Goal: Information Seeking & Learning: Check status

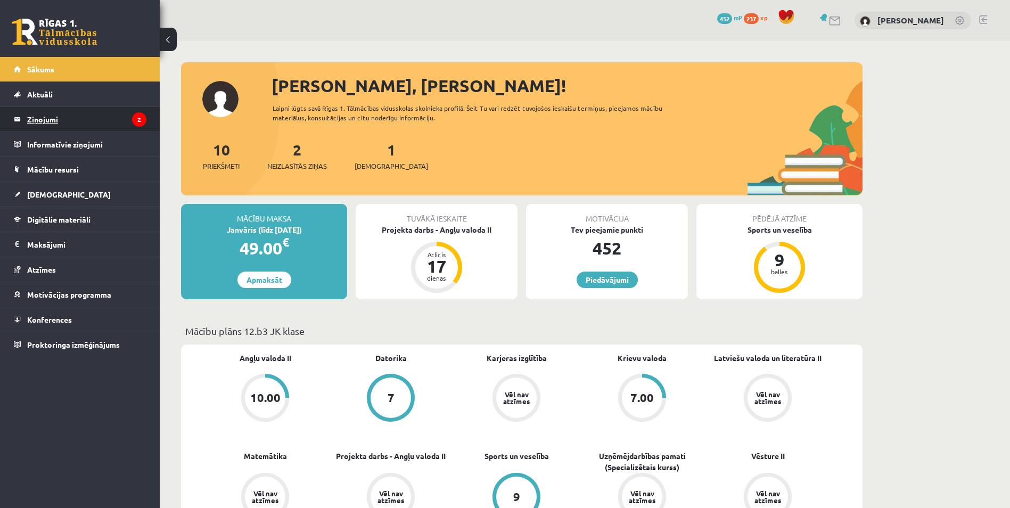
click at [103, 128] on legend "Ziņojumi 2" at bounding box center [86, 119] width 119 height 24
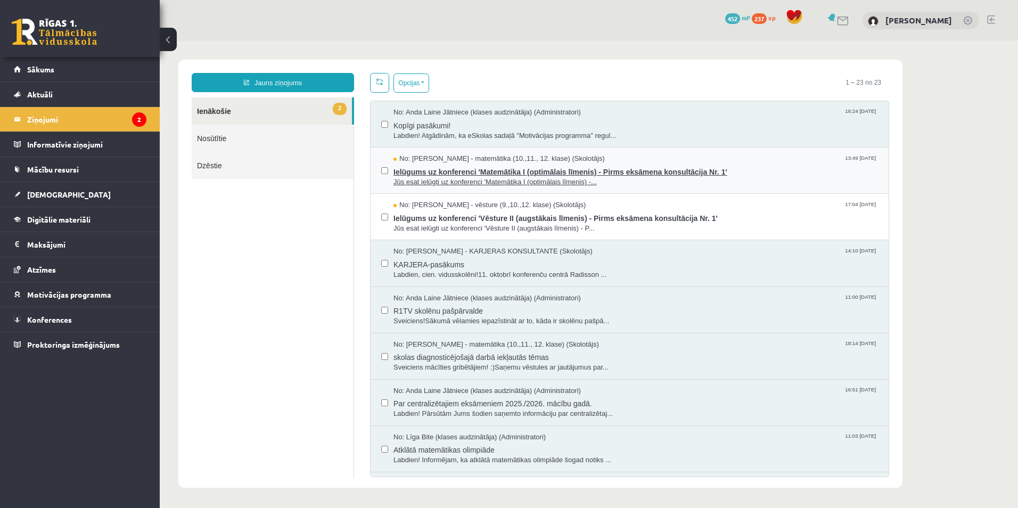
click at [424, 179] on span "Jūs esat ielūgti uz konferenci 'Matemātika I (optimālais līmenis) -..." at bounding box center [635, 182] width 485 height 10
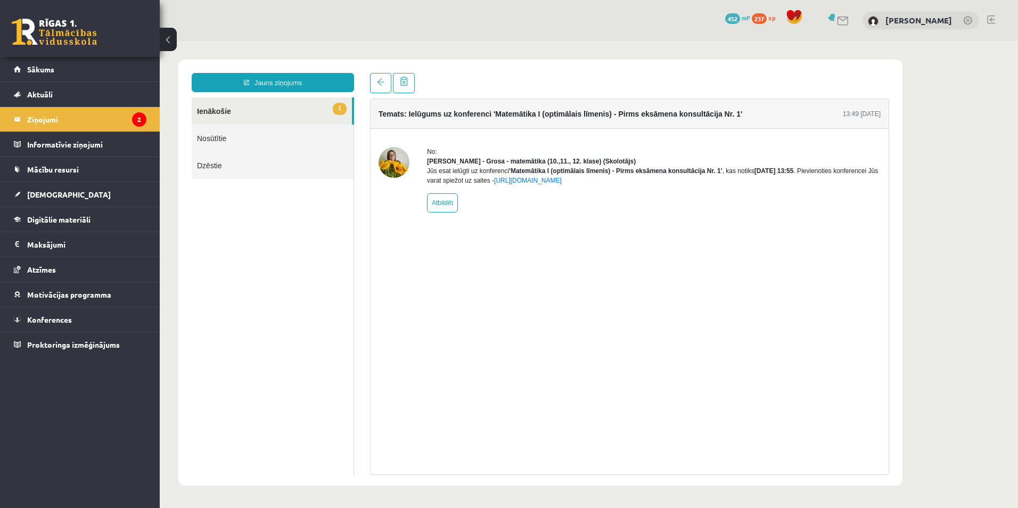
click at [231, 114] on link "1 Ienākošie" at bounding box center [272, 110] width 160 height 27
click at [99, 114] on legend "Ziņojumi 2" at bounding box center [86, 119] width 119 height 24
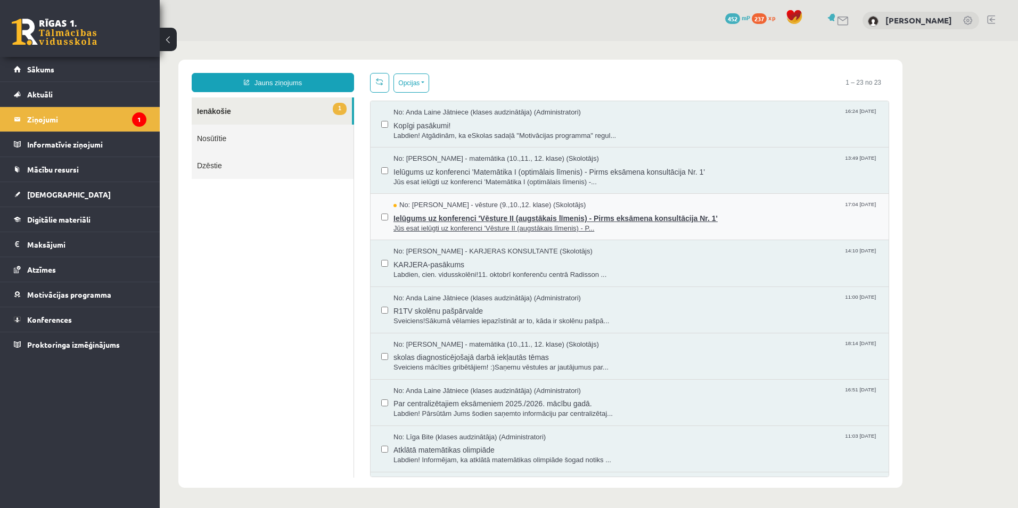
click at [456, 228] on span "Jūs esat ielūgti uz konferenci 'Vēsture II (augstākais līmenis) - P..." at bounding box center [635, 229] width 485 height 10
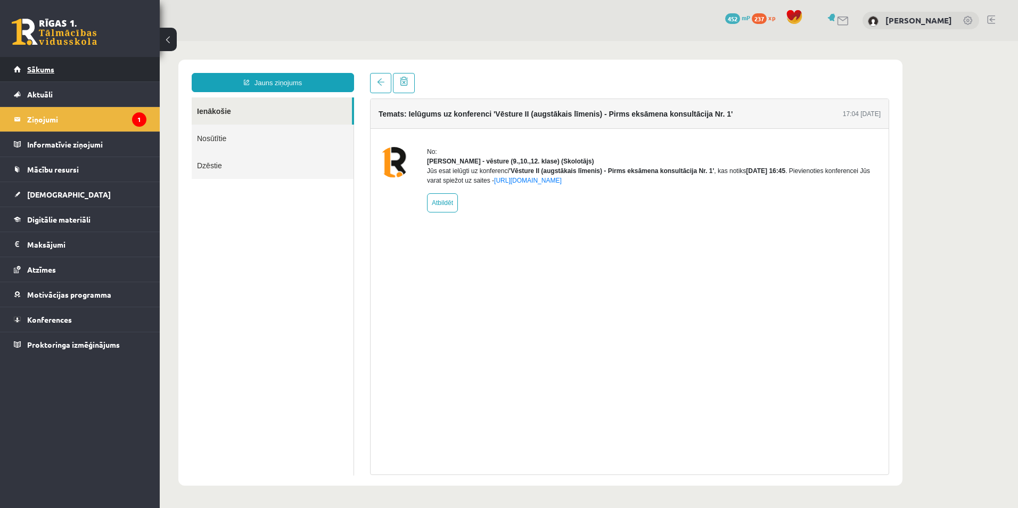
click at [92, 63] on link "Sākums" at bounding box center [80, 69] width 133 height 24
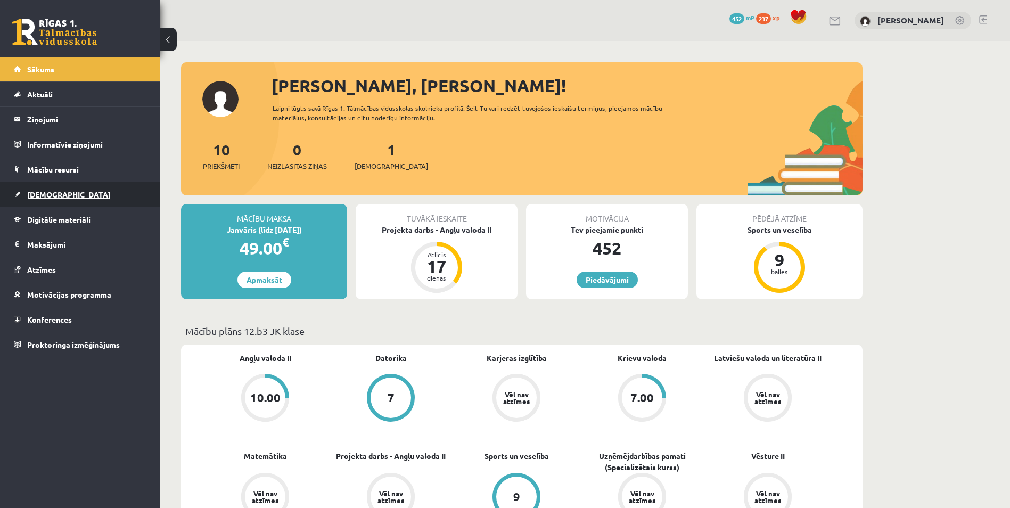
click at [87, 185] on link "[DEMOGRAPHIC_DATA]" at bounding box center [80, 194] width 133 height 24
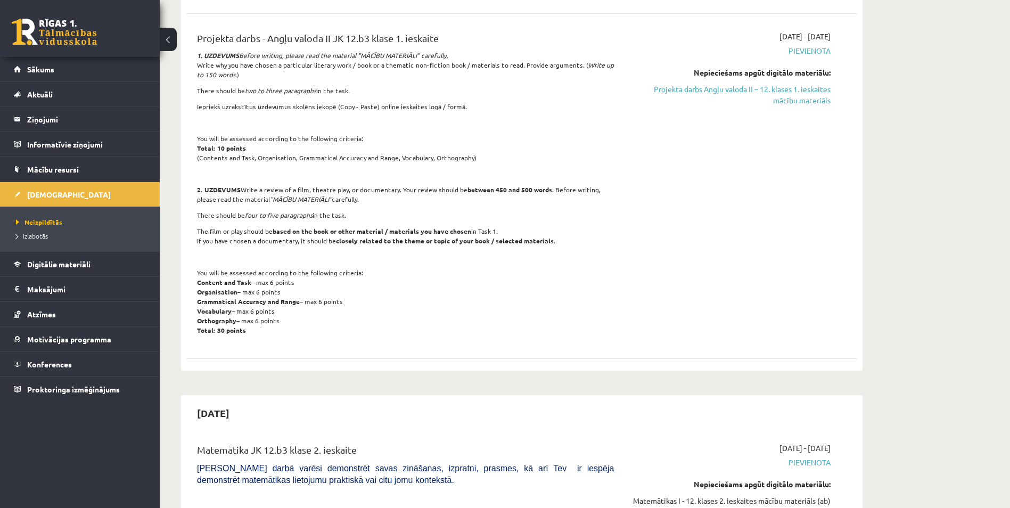
scroll to position [426, 0]
